Goal: Transaction & Acquisition: Purchase product/service

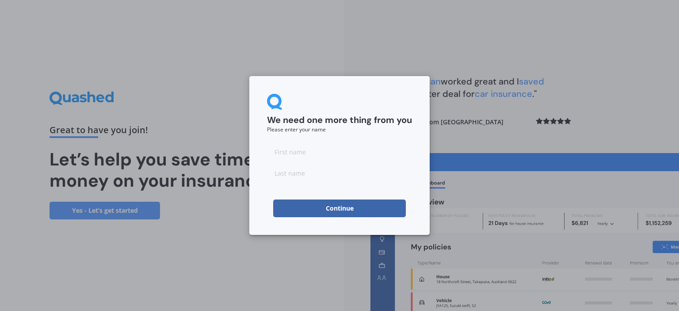
click at [297, 150] on input at bounding box center [339, 152] width 145 height 18
type input "[PERSON_NAME]"
click at [286, 173] on input at bounding box center [339, 173] width 145 height 18
type input "Rainbow"
click at [329, 210] on button "Continue" at bounding box center [339, 208] width 133 height 18
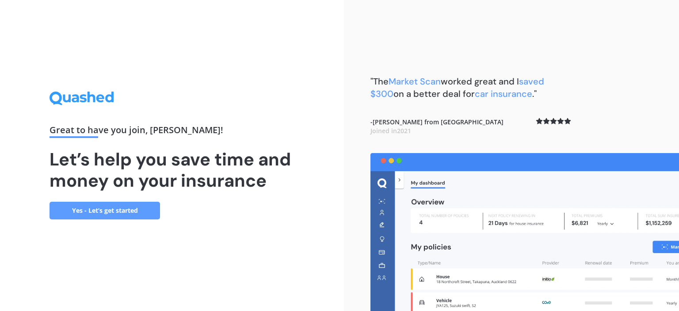
click at [104, 210] on link "Yes - Let’s get started" at bounding box center [105, 211] width 111 height 18
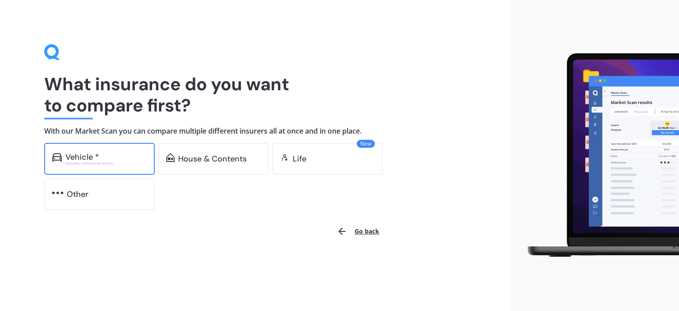
click at [119, 160] on div "Vehicle *" at bounding box center [105, 157] width 81 height 9
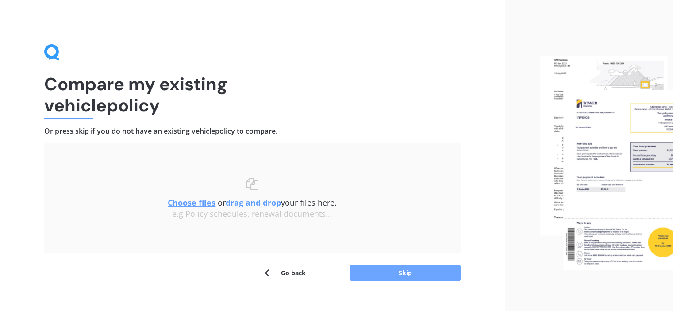
click at [405, 274] on button "Skip" at bounding box center [405, 272] width 111 height 17
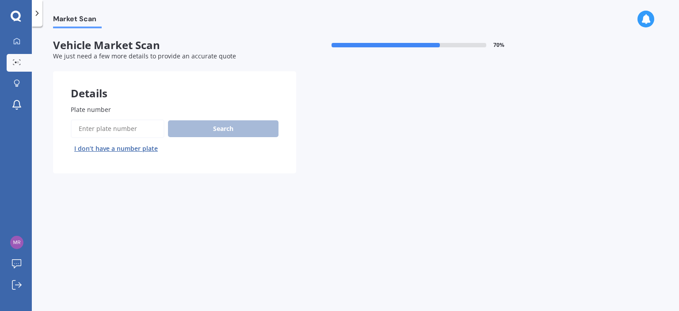
click at [122, 112] on label "Plate number" at bounding box center [173, 109] width 204 height 9
click at [122, 119] on input "Plate number" at bounding box center [118, 128] width 94 height 19
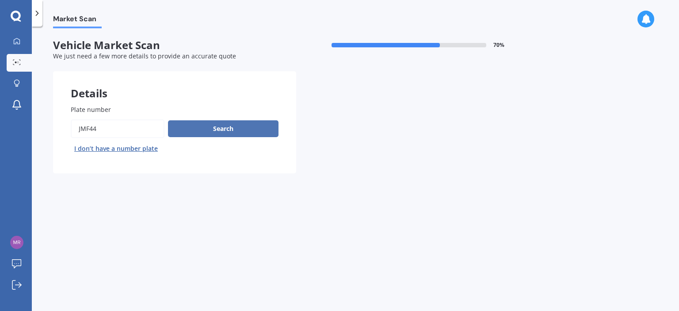
type input "Jmf44"
click at [214, 127] on button "Search" at bounding box center [223, 128] width 111 height 17
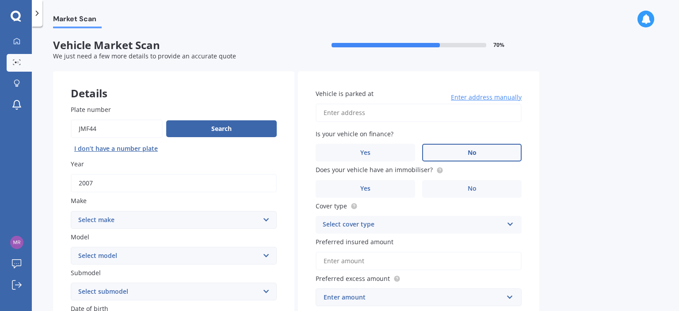
click at [478, 152] on label "No" at bounding box center [471, 153] width 99 height 18
click at [0, 0] on input "No" at bounding box center [0, 0] width 0 height 0
click at [387, 185] on label "Yes" at bounding box center [365, 189] width 99 height 18
click at [0, 0] on input "Yes" at bounding box center [0, 0] width 0 height 0
click at [510, 224] on icon at bounding box center [511, 222] width 8 height 6
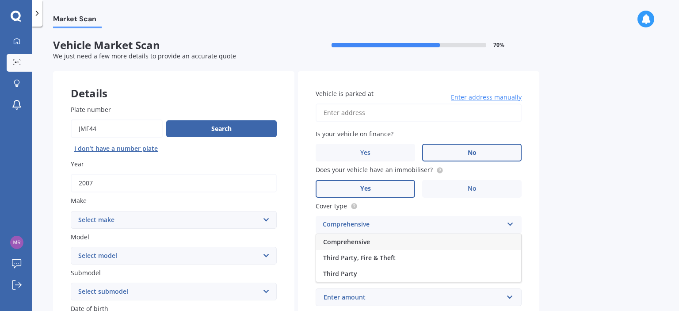
click at [455, 240] on div "Comprehensive" at bounding box center [418, 242] width 205 height 16
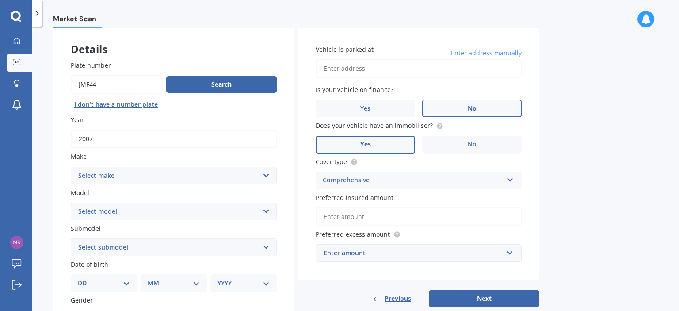
click at [339, 216] on input "Preferred insured amount" at bounding box center [419, 216] width 206 height 19
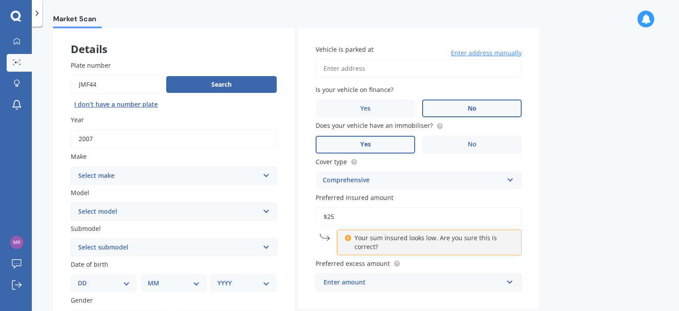
click at [346, 215] on input "$25" at bounding box center [419, 216] width 206 height 19
type input "$2"
type input "$1,092"
click at [532, 235] on div "Vehicle is parked at Enter address manually Is your vehicle on finance? Yes No …" at bounding box center [418, 168] width 241 height 282
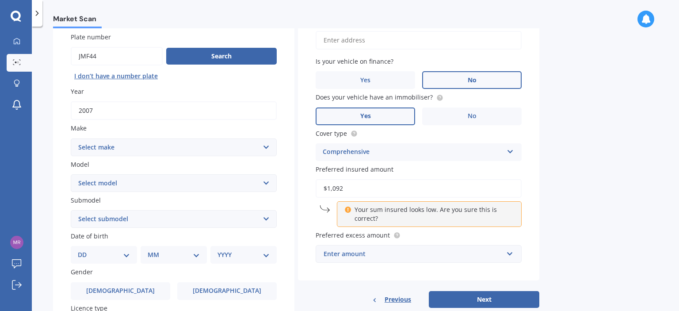
scroll to position [88, 0]
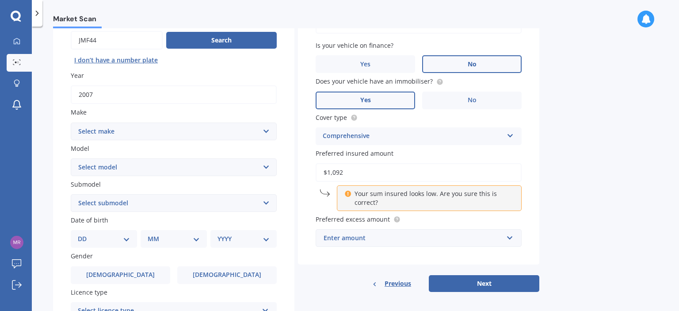
click at [366, 238] on div "Enter amount" at bounding box center [414, 238] width 180 height 10
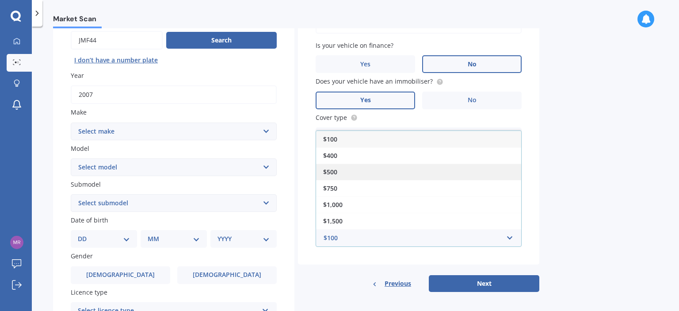
click at [350, 175] on div "$500" at bounding box center [418, 172] width 205 height 16
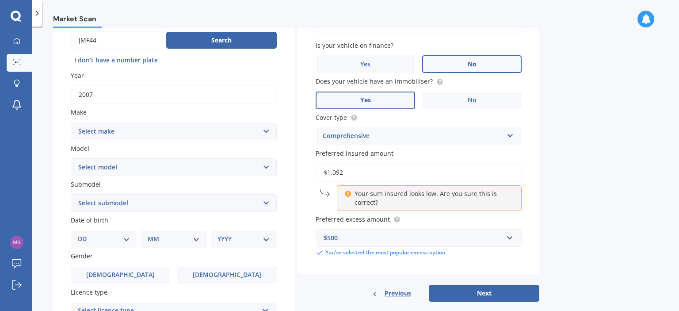
click at [266, 131] on select "Select make AC ALFA ROMEO ASTON [PERSON_NAME] AUDI AUSTIN BEDFORD Bentley BMW B…" at bounding box center [174, 131] width 206 height 18
select select "MERCEDES AMG"
click at [71, 122] on select "Select make AC ALFA ROMEO ASTON [PERSON_NAME] AUDI AUSTIN BEDFORD Bentley BMW B…" at bounding box center [174, 131] width 206 height 18
click at [119, 166] on select "Select model C C63" at bounding box center [174, 167] width 206 height 18
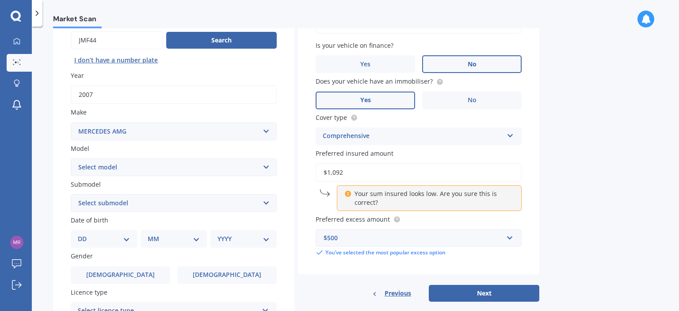
click at [265, 166] on select "Select model C C63" at bounding box center [174, 167] width 206 height 18
select select "C"
click at [71, 158] on select "Select model C C63" at bounding box center [174, 167] width 206 height 18
click at [266, 203] on select "Select submodel 43 AMG 55 AMG" at bounding box center [174, 203] width 206 height 18
click at [132, 204] on select "Select submodel 43 AMG 55 AMG" at bounding box center [174, 203] width 206 height 18
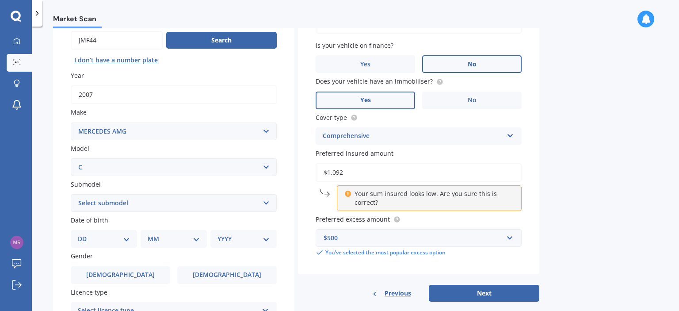
click at [132, 204] on select "Select submodel 43 AMG 55 AMG" at bounding box center [174, 203] width 206 height 18
select select "43 AMG"
click at [71, 194] on select "Select submodel 43 AMG 55 AMG" at bounding box center [174, 203] width 206 height 18
click at [126, 238] on select "DD 01 02 03 04 05 06 07 08 09 10 11 12 13 14 15 16 17 18 19 20 21 22 23 24 25 2…" at bounding box center [104, 239] width 52 height 10
select select "23"
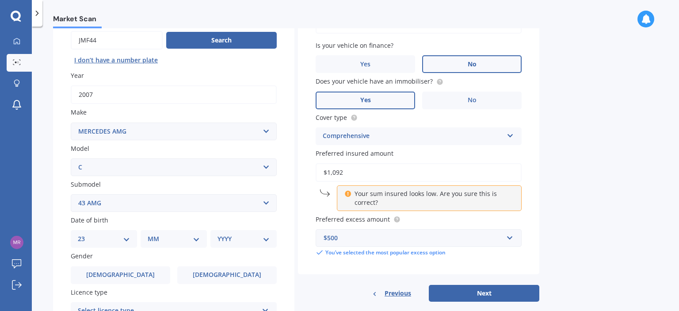
click at [85, 234] on select "DD 01 02 03 04 05 06 07 08 09 10 11 12 13 14 15 16 17 18 19 20 21 22 23 24 25 2…" at bounding box center [104, 239] width 52 height 10
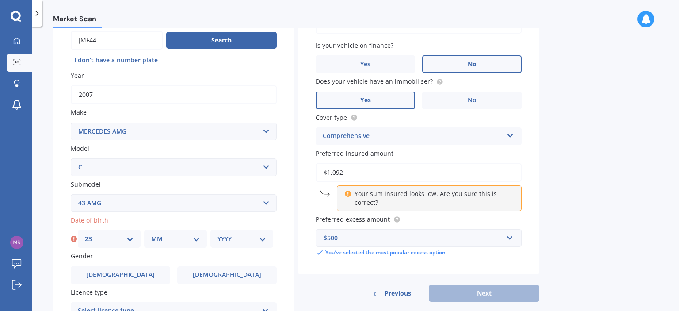
click at [131, 238] on select "DD 01 02 03 04 05 06 07 08 09 10 11 12 13 14 15 16 17 18 19 20 21 22 23 24 25 2…" at bounding box center [109, 239] width 49 height 10
click at [194, 238] on select "MM 01 02 03 04 05 06 07 08 09 10 11 12" at bounding box center [175, 239] width 49 height 10
select select "01"
click at [151, 234] on select "MM 01 02 03 04 05 06 07 08 09 10 11 12" at bounding box center [175, 239] width 49 height 10
click at [262, 238] on select "YYYY 2025 2024 2023 2022 2021 2020 2019 2018 2017 2016 2015 2014 2013 2012 2011…" at bounding box center [242, 239] width 49 height 10
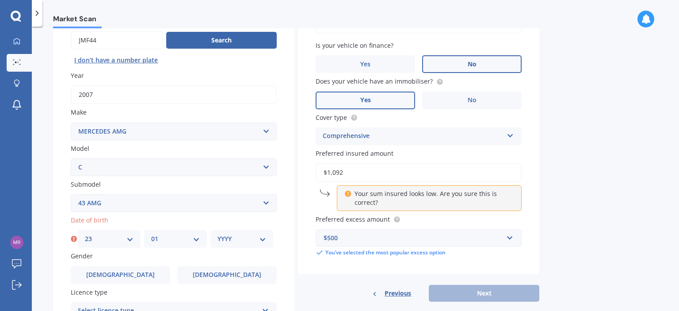
select select "1957"
click at [218, 234] on select "YYYY 2025 2024 2023 2022 2021 2020 2019 2018 2017 2016 2015 2014 2013 2012 2011…" at bounding box center [242, 239] width 49 height 10
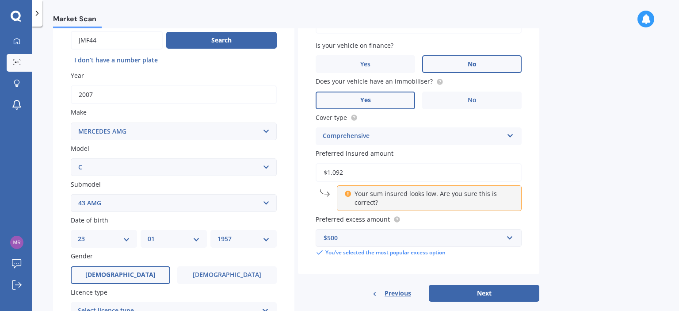
click at [135, 271] on label "[DEMOGRAPHIC_DATA]" at bounding box center [120, 275] width 99 height 18
click at [0, 0] on input "[DEMOGRAPHIC_DATA]" at bounding box center [0, 0] width 0 height 0
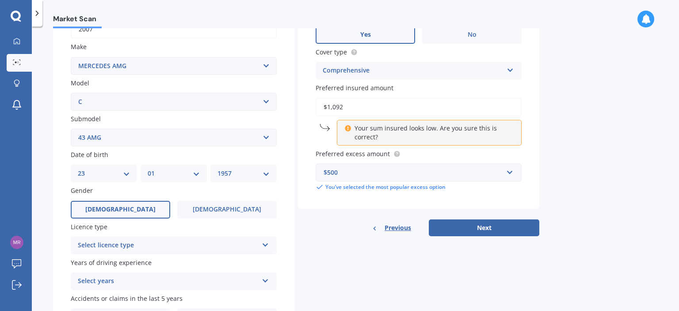
scroll to position [177, 0]
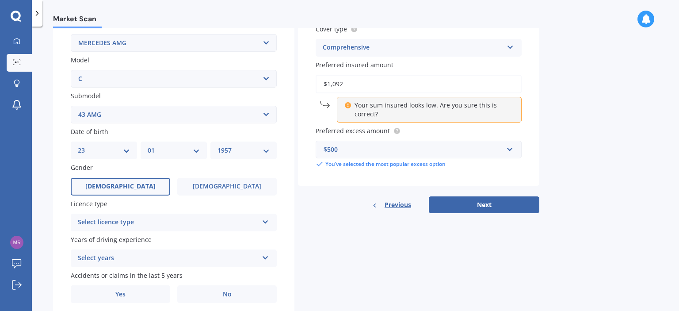
click at [266, 221] on icon at bounding box center [266, 220] width 8 height 6
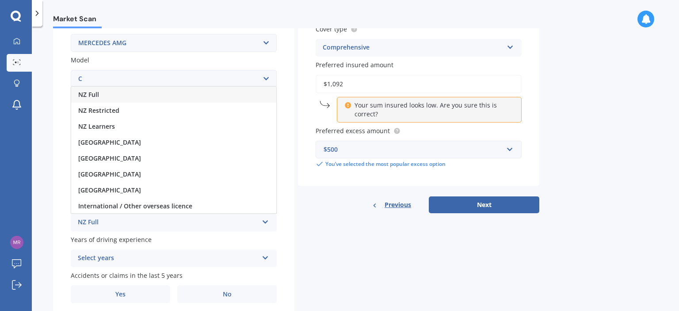
click at [220, 94] on div "NZ Full" at bounding box center [173, 95] width 205 height 16
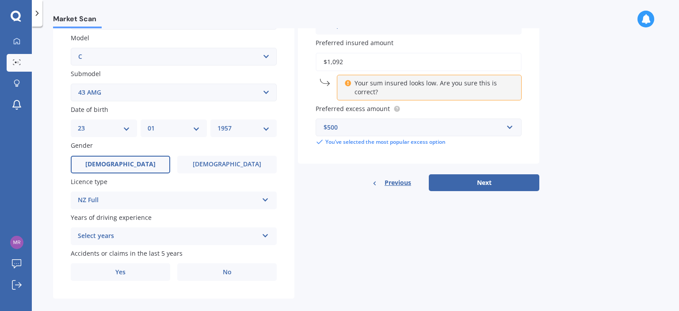
scroll to position [210, 0]
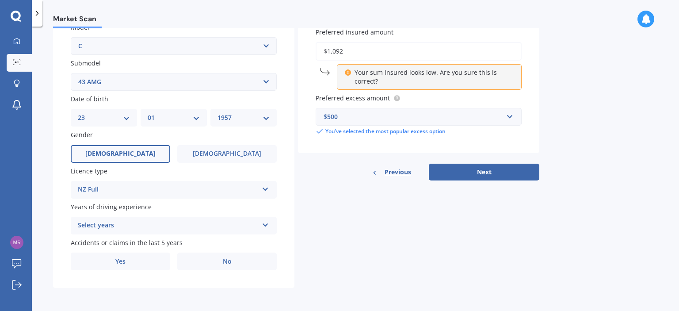
click at [265, 223] on icon at bounding box center [266, 223] width 8 height 6
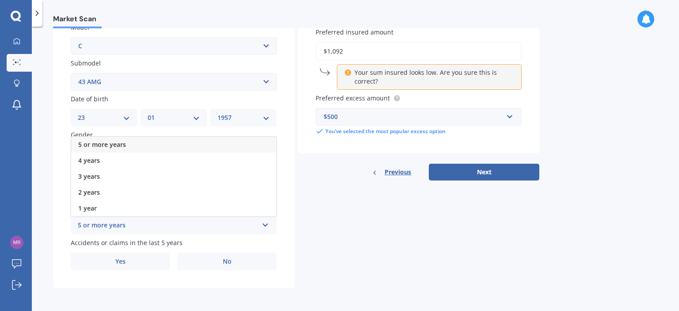
click at [192, 225] on div "5 or more years" at bounding box center [168, 225] width 180 height 11
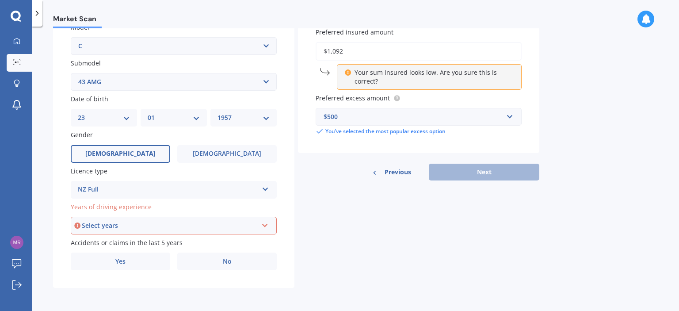
click at [266, 226] on icon at bounding box center [265, 224] width 8 height 6
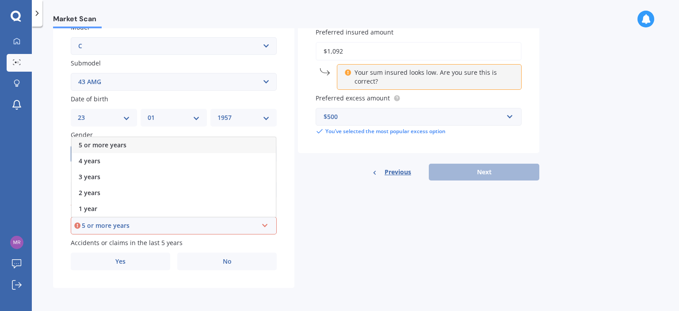
click at [154, 146] on div "5 or more years" at bounding box center [174, 145] width 204 height 16
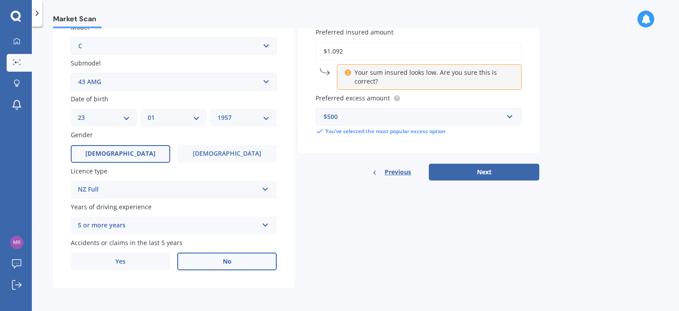
click at [217, 261] on label "No" at bounding box center [226, 261] width 99 height 18
click at [0, 0] on input "No" at bounding box center [0, 0] width 0 height 0
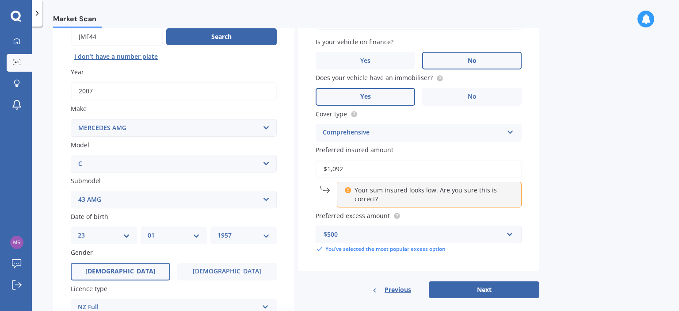
scroll to position [77, 0]
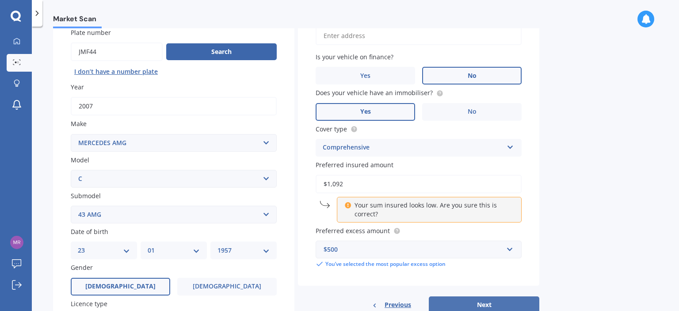
click at [470, 306] on button "Next" at bounding box center [484, 304] width 111 height 17
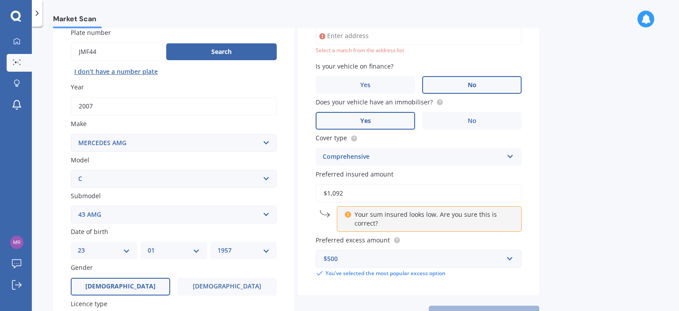
scroll to position [60, 0]
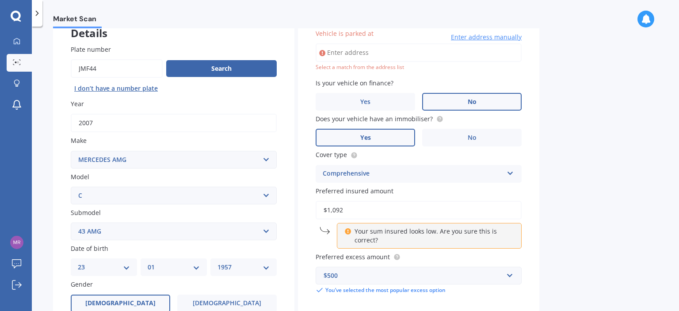
click at [471, 36] on span "Enter address manually" at bounding box center [486, 37] width 71 height 9
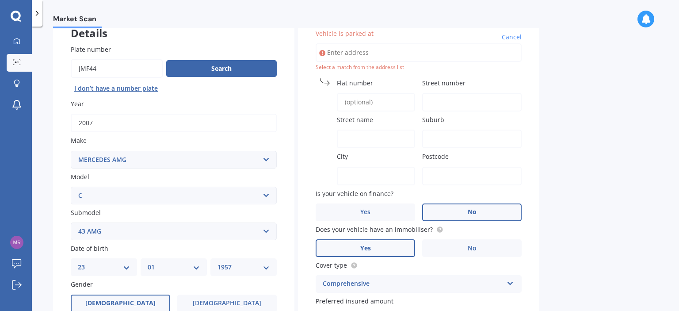
click at [439, 104] on input "Street number" at bounding box center [471, 102] width 99 height 19
type input "14"
type input "[STREET_ADDRESS]"
type input "14"
type input "Verdale Circle"
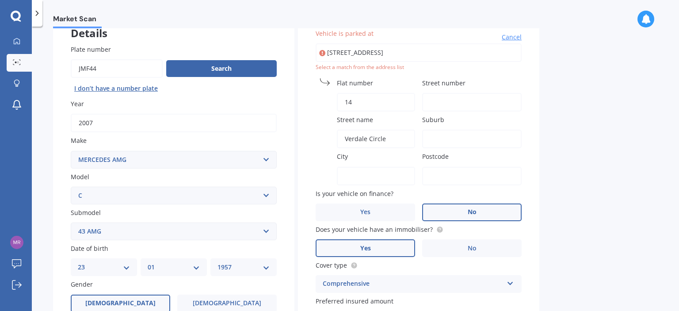
type input "[GEOGRAPHIC_DATA]"
type input "0602"
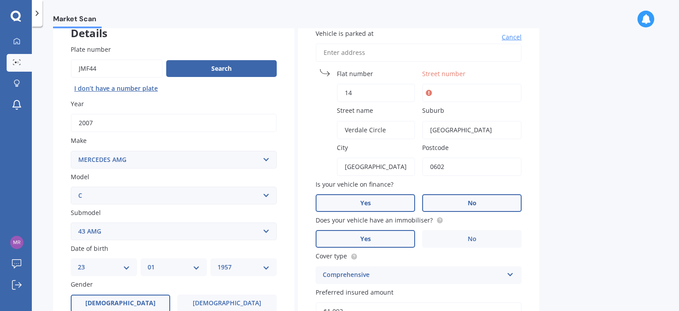
click at [388, 198] on label "Yes" at bounding box center [365, 203] width 99 height 18
click at [0, 0] on input "Yes" at bounding box center [0, 0] width 0 height 0
click at [401, 237] on label "Yes" at bounding box center [365, 239] width 99 height 18
click at [0, 0] on input "Yes" at bounding box center [0, 0] width 0 height 0
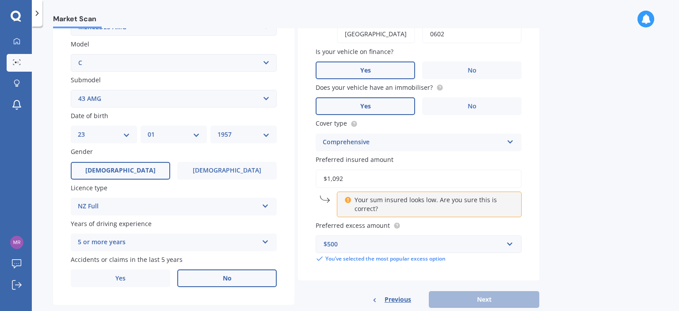
scroll to position [193, 0]
click at [352, 177] on input "$1,092" at bounding box center [419, 178] width 206 height 19
click at [580, 238] on div "Market Scan Vehicle Market Scan 70 % We just need a few more details to provide…" at bounding box center [355, 170] width 647 height 284
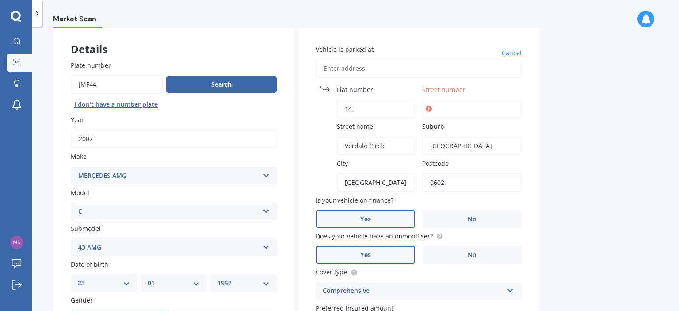
scroll to position [16, 0]
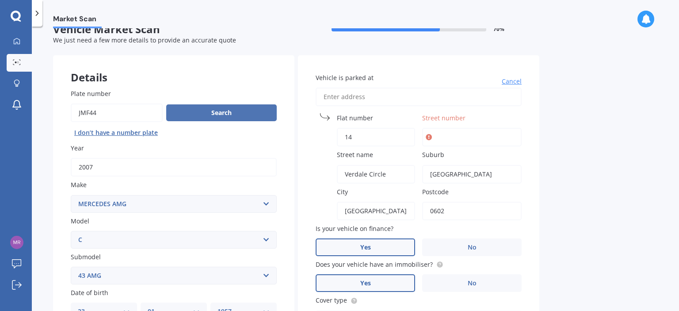
click at [218, 113] on button "Search" at bounding box center [221, 112] width 111 height 17
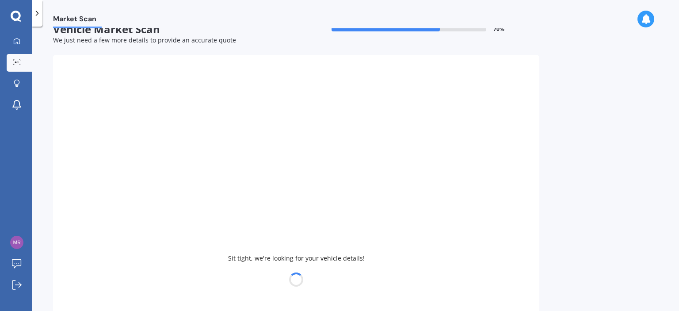
select select
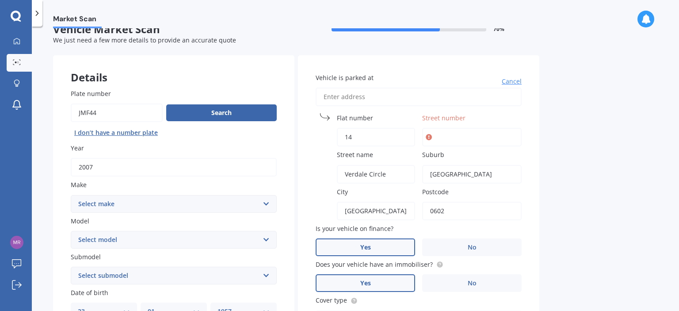
click at [356, 136] on input "14" at bounding box center [376, 137] width 78 height 19
type input "1"
click at [437, 137] on input "Street number" at bounding box center [471, 137] width 99 height 19
type input "14"
type input "[STREET_ADDRESS]"
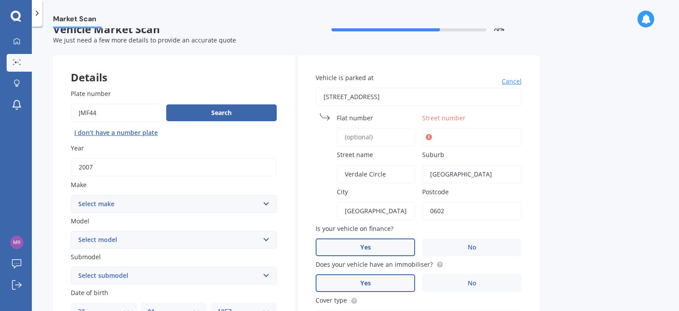
type input "14"
click at [358, 172] on input "Street name" at bounding box center [376, 174] width 78 height 19
type input "Verdale Circle"
type input "[STREET_ADDRESS]"
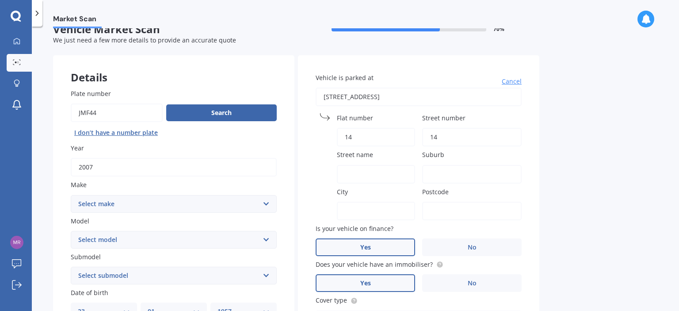
type input "[GEOGRAPHIC_DATA]"
type input "0602"
click at [368, 170] on input "Street name" at bounding box center [376, 174] width 78 height 19
type input "[PERSON_NAME][GEOGRAPHIC_DATA][PERSON_NAME]"
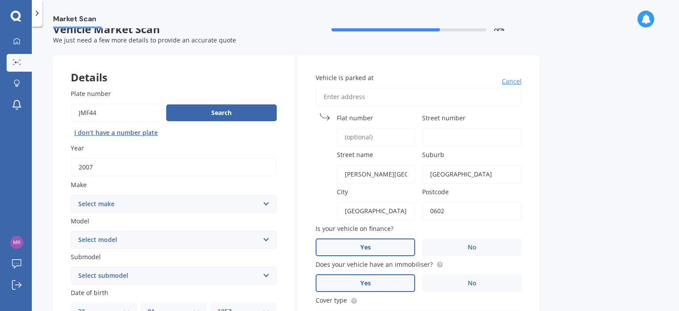
click at [462, 172] on input "[GEOGRAPHIC_DATA]" at bounding box center [471, 174] width 99 height 19
type input "A"
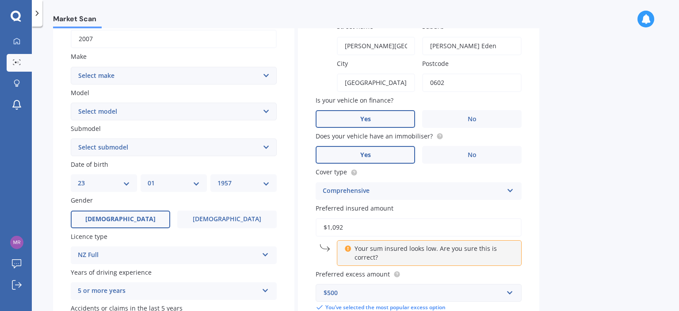
scroll to position [0, 0]
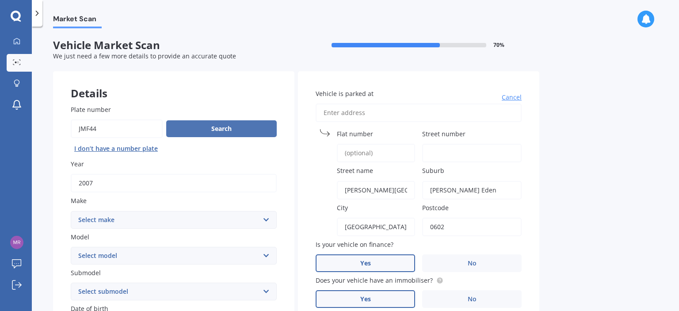
type input "[PERSON_NAME] Eden"
click at [228, 126] on button "Search" at bounding box center [221, 128] width 111 height 17
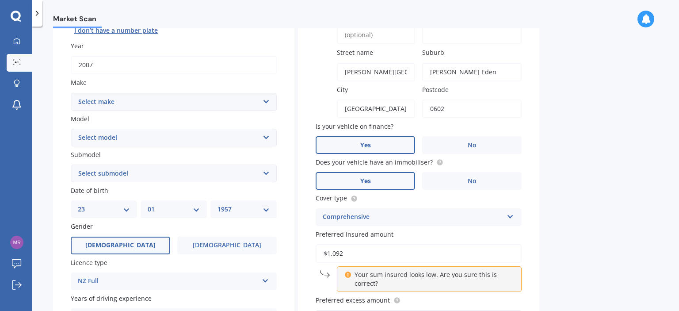
scroll to position [133, 0]
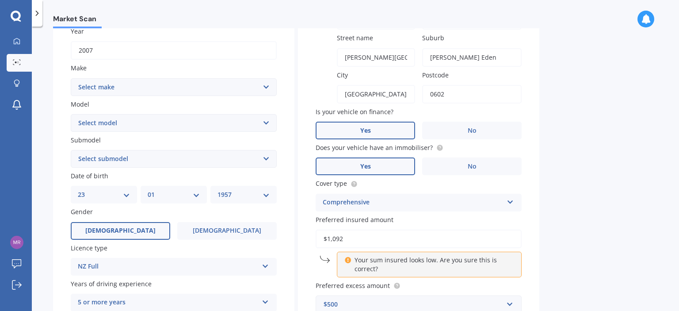
click at [345, 237] on input "$1,092" at bounding box center [419, 238] width 206 height 19
type input "$1"
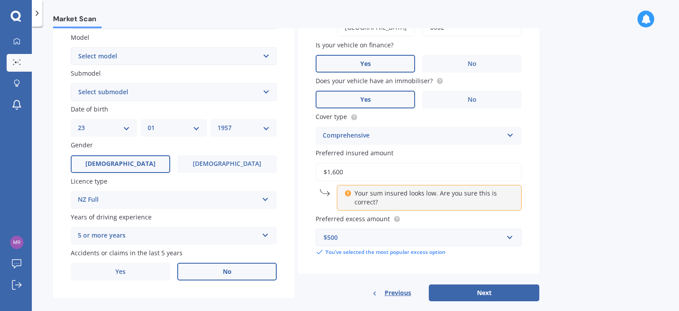
scroll to position [211, 0]
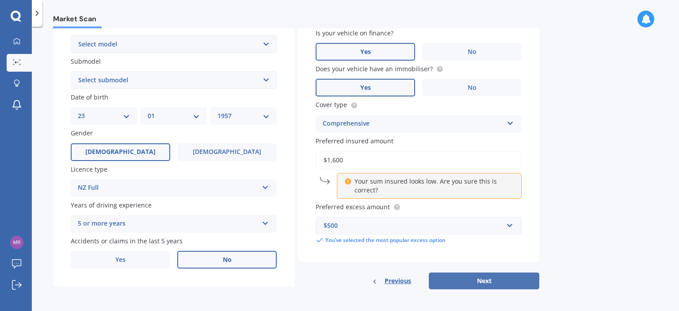
click at [462, 277] on button "Next" at bounding box center [484, 280] width 111 height 17
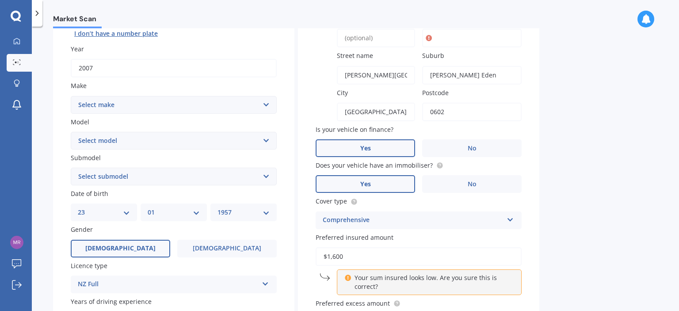
scroll to position [100, 0]
click at [345, 256] on div "Preferred insured amount $1,600 Your sum insured looks low. Are you sure this i…" at bounding box center [419, 264] width 206 height 62
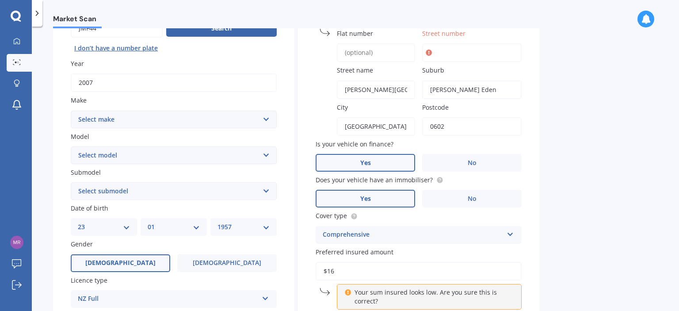
type input "$1"
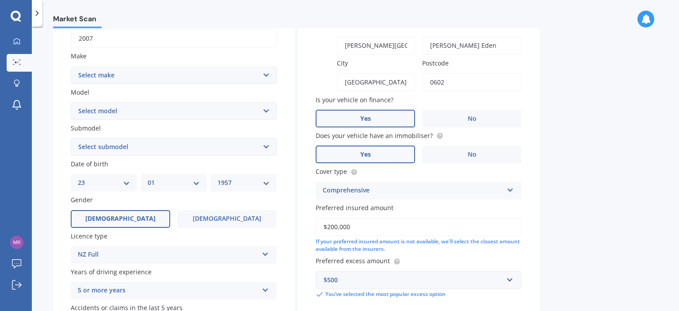
scroll to position [189, 0]
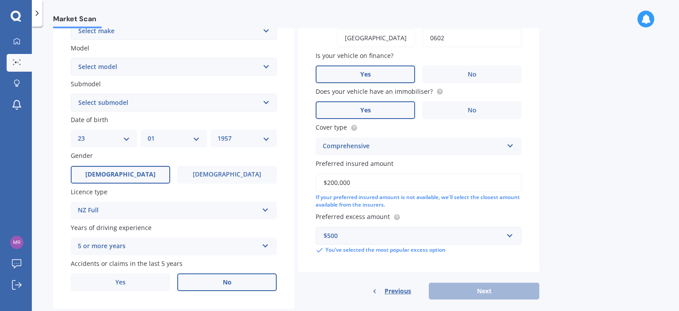
click at [337, 180] on input "$200,000" at bounding box center [419, 182] width 206 height 19
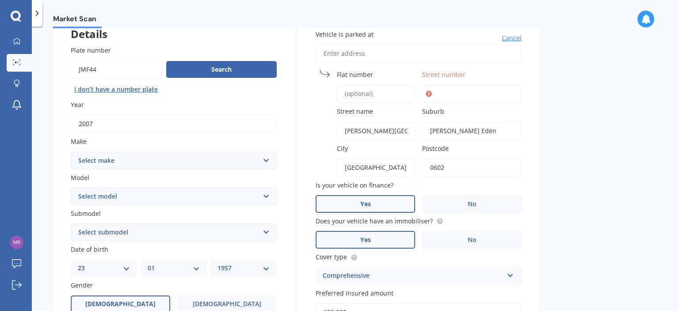
scroll to position [56, 0]
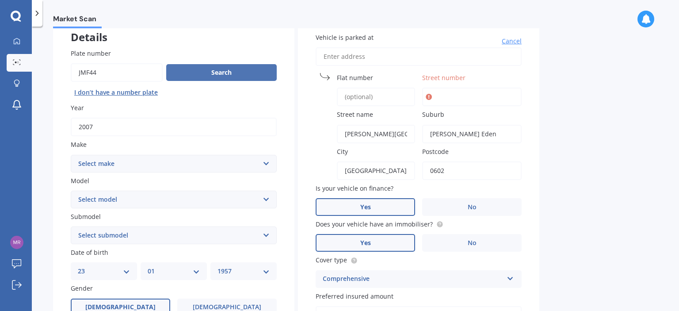
type input "$20,000"
click at [213, 71] on button "Search" at bounding box center [221, 72] width 111 height 17
click at [442, 96] on input "Street number" at bounding box center [471, 97] width 99 height 19
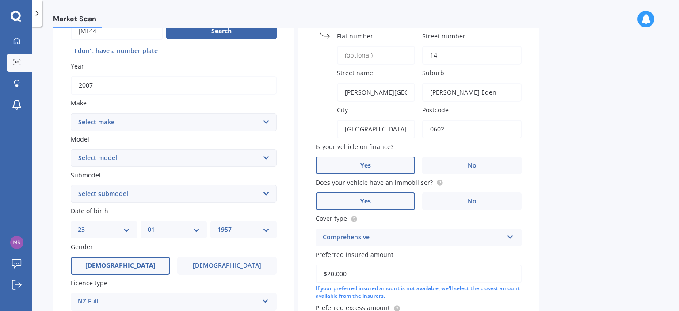
scroll to position [77, 0]
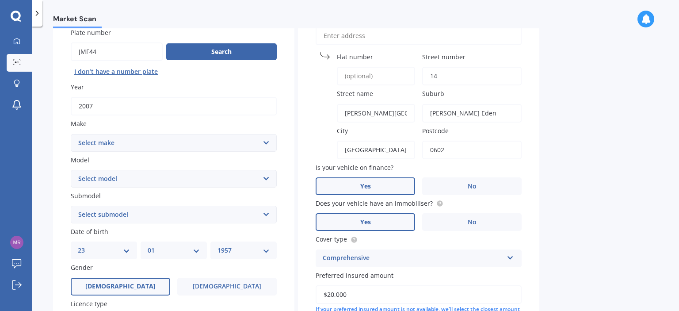
type input "14"
click at [395, 113] on input "[PERSON_NAME][GEOGRAPHIC_DATA][PERSON_NAME]" at bounding box center [376, 113] width 78 height 19
type input "G"
type input "Verdale Circle"
click at [219, 50] on button "Search" at bounding box center [221, 51] width 111 height 17
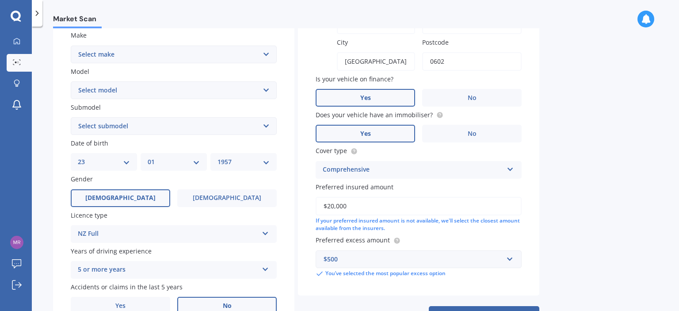
scroll to position [210, 0]
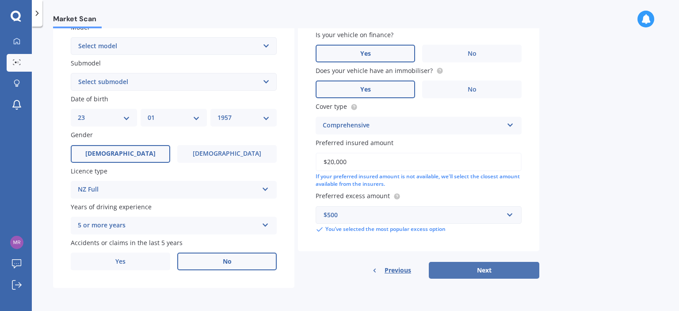
click at [461, 266] on button "Next" at bounding box center [484, 270] width 111 height 17
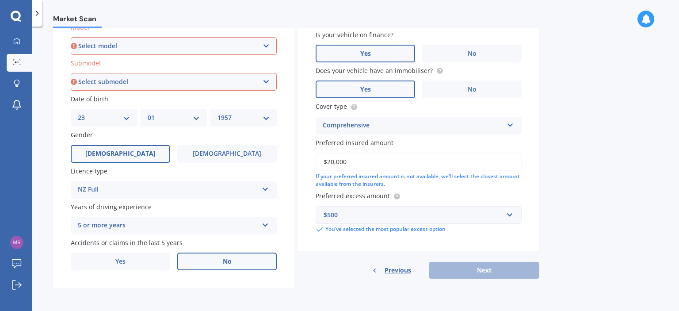
click at [481, 270] on div "Previous Next" at bounding box center [418, 270] width 241 height 17
click at [266, 81] on select "Select submodel 43 AMG 55 AMG" at bounding box center [174, 82] width 206 height 18
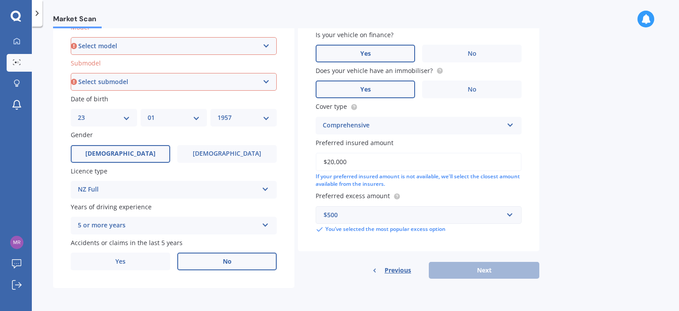
select select "43 AMG"
click at [71, 73] on select "Select submodel 43 AMG 55 AMG" at bounding box center [174, 82] width 206 height 18
click at [268, 46] on select "Select model C C63" at bounding box center [174, 46] width 206 height 18
select select "C"
click at [71, 37] on select "Select model C C63" at bounding box center [174, 46] width 206 height 18
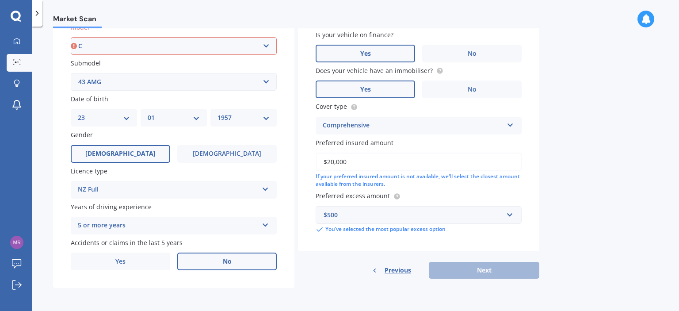
select select
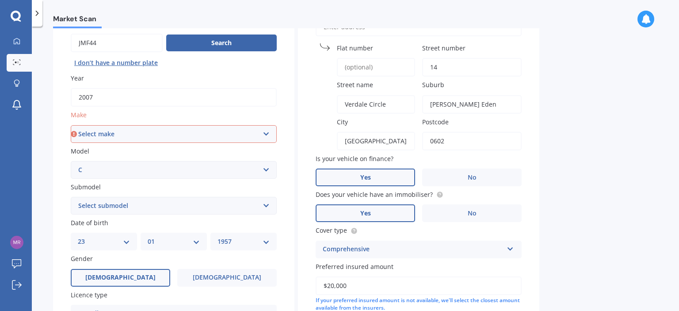
scroll to position [77, 0]
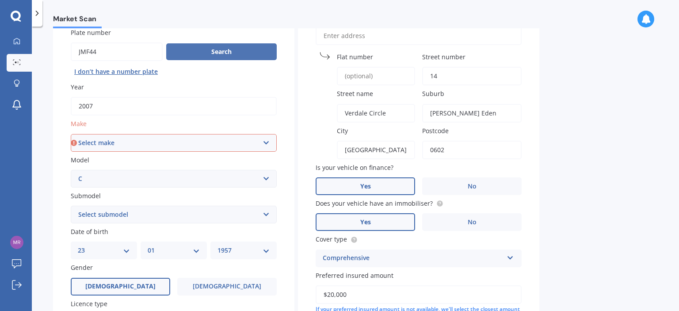
click at [233, 51] on button "Search" at bounding box center [221, 51] width 111 height 17
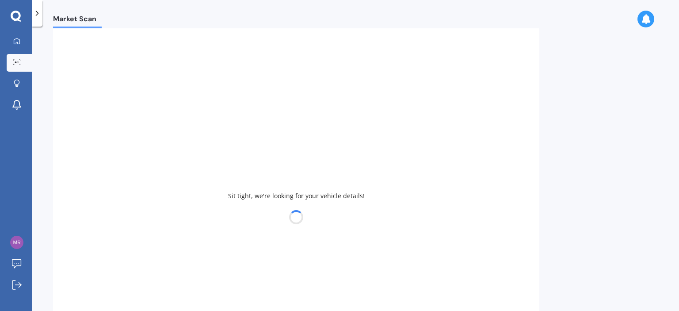
select select
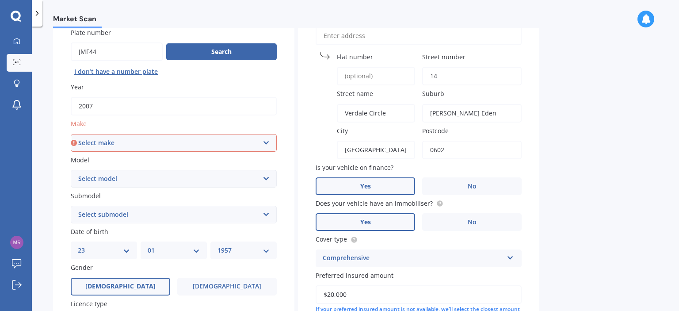
click at [266, 142] on select "Select make AC ALFA ROMEO ASTON [PERSON_NAME] AUDI AUSTIN BEDFORD Bentley BMW B…" at bounding box center [174, 143] width 206 height 18
select select "MERCEDES AMG"
click at [71, 134] on select "Select make AC ALFA ROMEO ASTON [PERSON_NAME] AUDI AUSTIN BEDFORD Bentley BMW B…" at bounding box center [174, 143] width 206 height 18
click at [222, 49] on button "Search" at bounding box center [221, 51] width 111 height 17
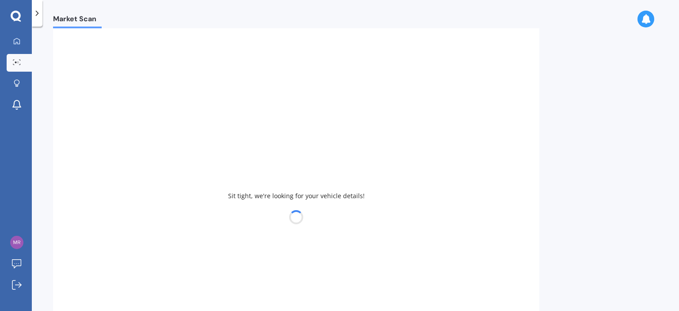
select select
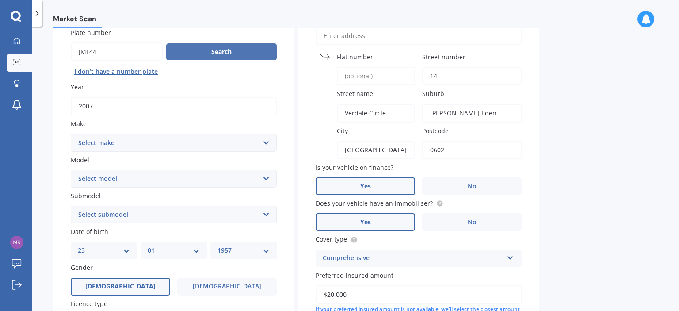
click at [195, 52] on button "Search" at bounding box center [221, 51] width 111 height 17
click at [127, 69] on button "I don’t have a number plate" at bounding box center [116, 72] width 91 height 14
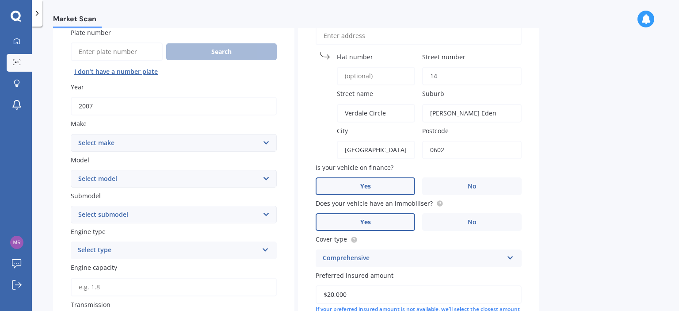
click at [126, 51] on input "Plate number" at bounding box center [117, 51] width 92 height 19
type input "Jmf44"
click at [209, 53] on button "Search" at bounding box center [221, 51] width 111 height 17
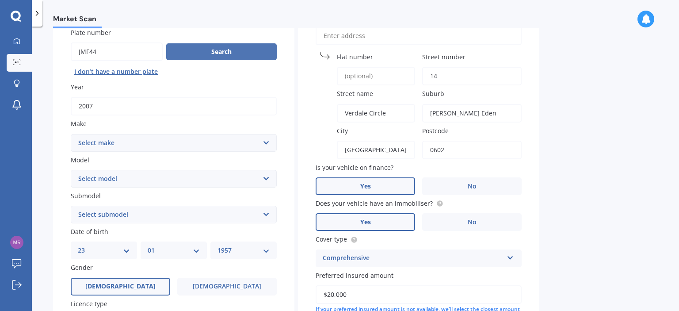
click at [209, 53] on button "Search" at bounding box center [221, 51] width 111 height 17
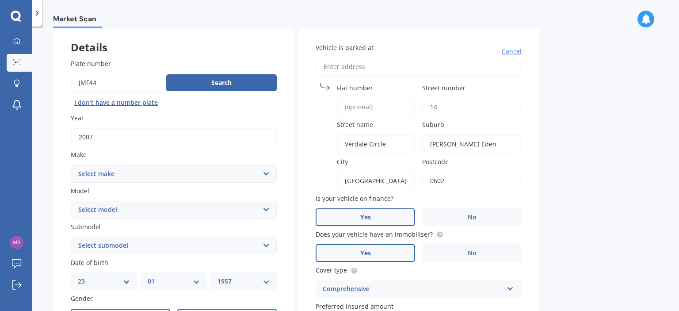
scroll to position [33, 0]
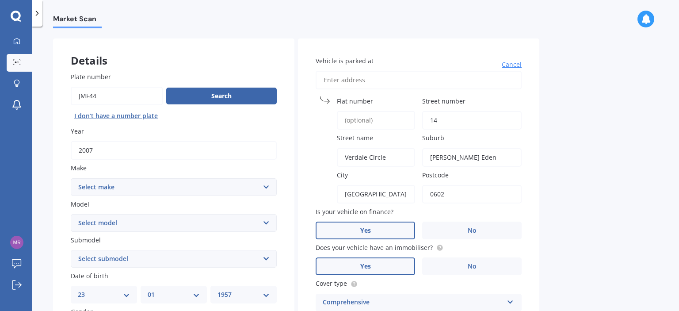
click at [340, 81] on input "Vehicle is parked at" at bounding box center [419, 80] width 206 height 19
type input "m"
type input "[EMAIL_ADDRESS][DOMAIN_NAME]"
click at [283, 64] on div "Details" at bounding box center [173, 51] width 241 height 27
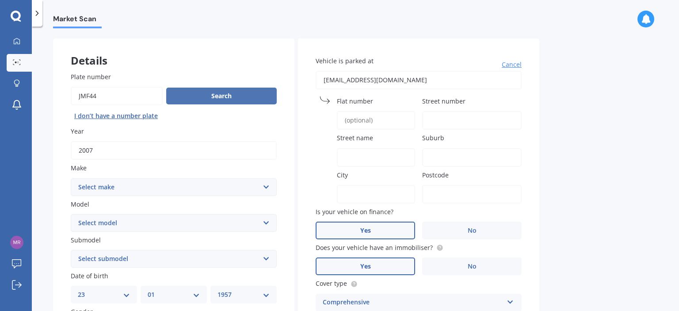
click at [225, 94] on button "Search" at bounding box center [221, 96] width 111 height 17
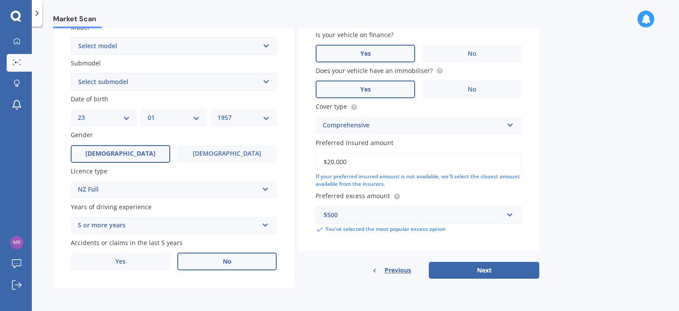
click at [467, 267] on button "Next" at bounding box center [484, 270] width 111 height 17
